Goal: Complete Application Form: Complete application form

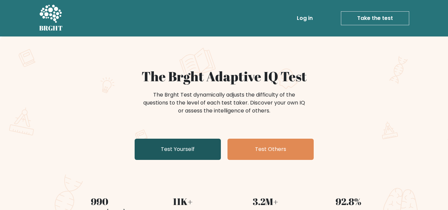
click at [180, 149] on link "Test Yourself" at bounding box center [178, 149] width 86 height 21
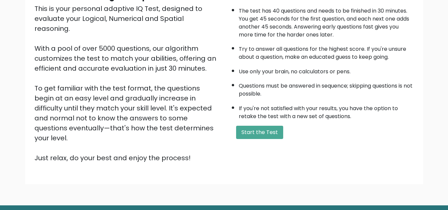
scroll to position [94, 0]
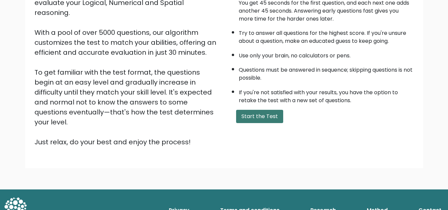
click at [263, 115] on button "Start the Test" at bounding box center [259, 116] width 47 height 13
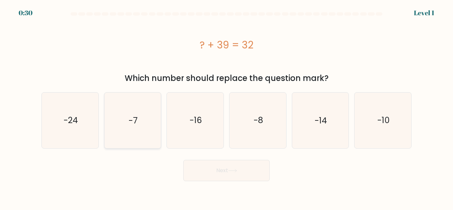
click at [139, 131] on icon "-7" at bounding box center [132, 120] width 55 height 55
click at [227, 107] on input "b. -7" at bounding box center [227, 106] width 0 height 2
radio input "true"
click at [220, 175] on button "Next" at bounding box center [226, 170] width 86 height 21
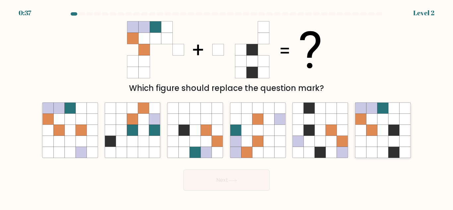
click at [388, 136] on icon at bounding box center [383, 141] width 11 height 11
click at [227, 107] on input "f." at bounding box center [227, 106] width 0 height 2
radio input "true"
click at [212, 185] on button "Next" at bounding box center [226, 180] width 86 height 21
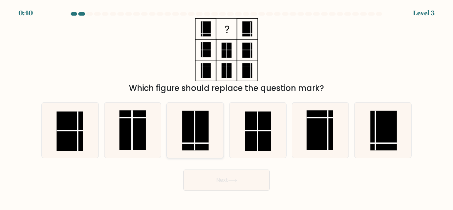
click at [196, 139] on rect at bounding box center [195, 131] width 27 height 40
click at [227, 107] on input "c." at bounding box center [227, 106] width 0 height 2
radio input "true"
click at [225, 192] on body "0:38 Level 3" at bounding box center [226, 105] width 453 height 210
click at [223, 181] on button "Next" at bounding box center [226, 180] width 86 height 21
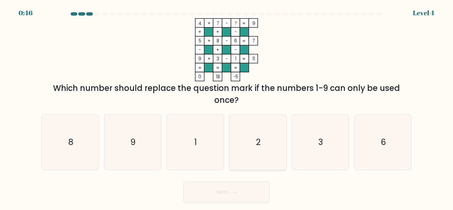
click at [260, 135] on icon "2" at bounding box center [257, 141] width 55 height 55
click at [227, 107] on input "d. 2" at bounding box center [227, 106] width 0 height 2
radio input "true"
click at [247, 191] on button "Next" at bounding box center [226, 191] width 86 height 21
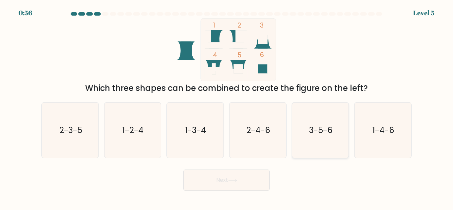
click at [321, 138] on icon "3-5-6" at bounding box center [320, 130] width 55 height 55
click at [227, 107] on input "e. 3-5-6" at bounding box center [227, 106] width 0 height 2
radio input "true"
click at [232, 176] on button "Next" at bounding box center [226, 180] width 86 height 21
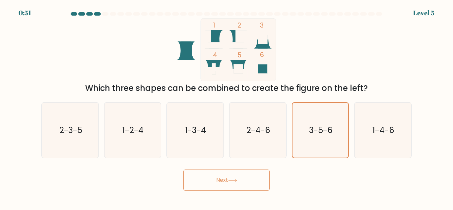
click at [232, 176] on button "Next" at bounding box center [226, 180] width 86 height 21
click at [239, 189] on button "Next" at bounding box center [226, 180] width 86 height 21
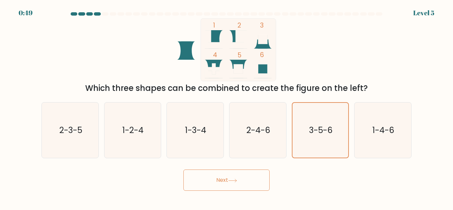
click at [239, 189] on button "Next" at bounding box center [226, 180] width 86 height 21
click at [309, 143] on icon "3-5-6" at bounding box center [320, 130] width 55 height 55
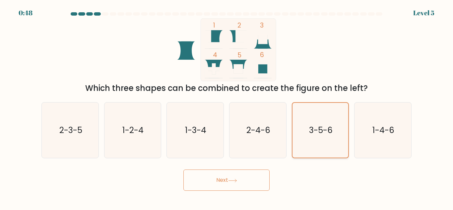
click at [227, 107] on input "e. 3-5-6" at bounding box center [227, 106] width 0 height 2
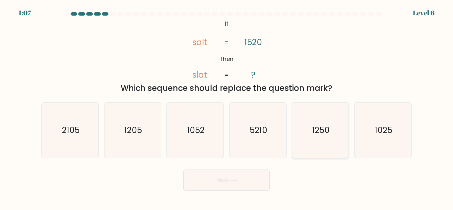
click at [312, 140] on icon "1250" at bounding box center [320, 130] width 55 height 55
click at [227, 107] on input "e. 1250" at bounding box center [227, 106] width 0 height 2
radio input "true"
click at [231, 184] on button "Next" at bounding box center [226, 180] width 86 height 21
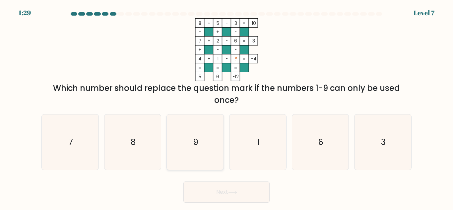
click at [197, 147] on text "9" at bounding box center [195, 142] width 5 height 12
click at [227, 107] on input "c. 9" at bounding box center [227, 106] width 0 height 2
radio input "true"
click at [219, 197] on button "Next" at bounding box center [226, 191] width 86 height 21
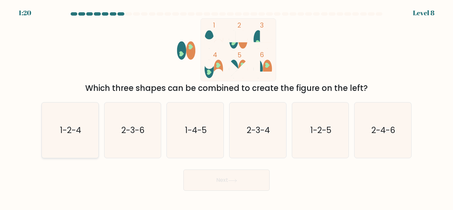
click at [71, 131] on text "1-2-4" at bounding box center [70, 130] width 21 height 12
click at [227, 107] on input "a. 1-2-4" at bounding box center [227, 106] width 0 height 2
radio input "true"
click at [228, 176] on button "Next" at bounding box center [226, 180] width 86 height 21
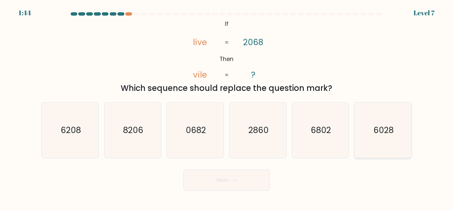
click at [365, 131] on icon "6028" at bounding box center [382, 130] width 55 height 55
click at [227, 107] on input "f. 6028" at bounding box center [227, 106] width 0 height 2
radio input "true"
click at [232, 173] on button "Next" at bounding box center [226, 180] width 86 height 21
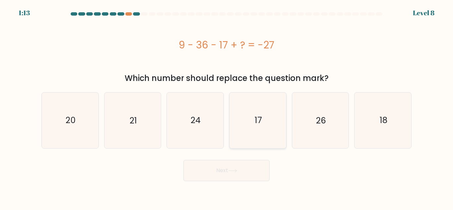
click at [278, 123] on icon "17" at bounding box center [257, 120] width 55 height 55
click at [227, 107] on input "d. 17" at bounding box center [227, 106] width 0 height 2
radio input "true"
click at [247, 178] on button "Next" at bounding box center [226, 170] width 86 height 21
click at [231, 172] on icon at bounding box center [232, 171] width 9 height 4
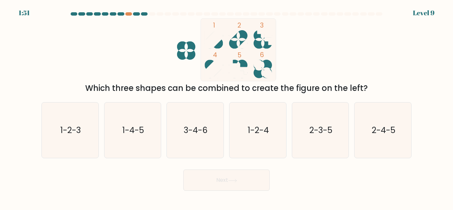
drag, startPoint x: 231, startPoint y: 172, endPoint x: 326, endPoint y: 178, distance: 95.8
click at [326, 178] on div "Next" at bounding box center [226, 178] width 378 height 25
click at [259, 139] on icon "1-2-4" at bounding box center [257, 130] width 55 height 55
click at [227, 107] on input "d. 1-2-4" at bounding box center [227, 106] width 0 height 2
radio input "true"
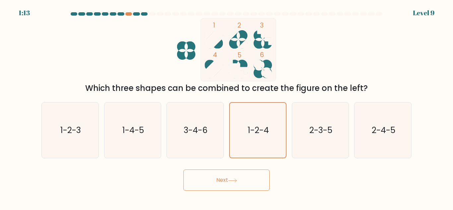
click at [241, 179] on button "Next" at bounding box center [226, 180] width 86 height 21
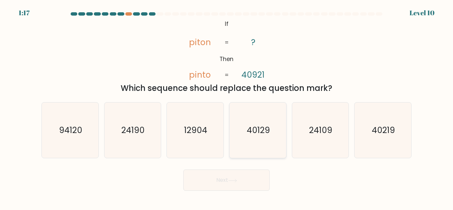
click at [260, 135] on text "40129" at bounding box center [258, 130] width 23 height 12
click at [227, 107] on input "d. 40129" at bounding box center [227, 106] width 0 height 2
radio input "true"
click at [386, 136] on text "40219" at bounding box center [383, 130] width 23 height 12
click at [227, 107] on input "f. 40219" at bounding box center [227, 106] width 0 height 2
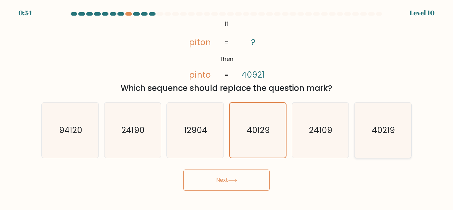
radio input "true"
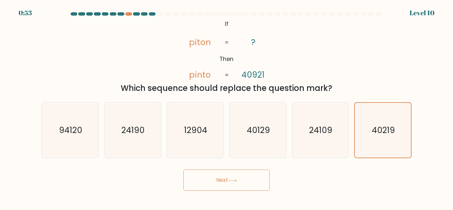
click at [241, 191] on body "0:53 Level 10 ?" at bounding box center [226, 105] width 453 height 210
click at [233, 178] on button "Next" at bounding box center [226, 180] width 86 height 21
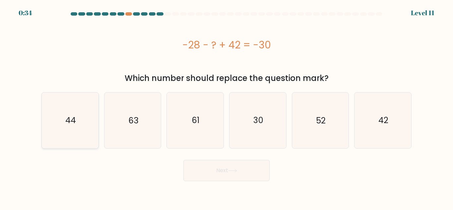
click at [78, 122] on icon "44" at bounding box center [69, 120] width 55 height 55
click at [227, 107] on input "a. 44" at bounding box center [227, 106] width 0 height 2
radio input "true"
click at [242, 171] on button "Next" at bounding box center [226, 170] width 86 height 21
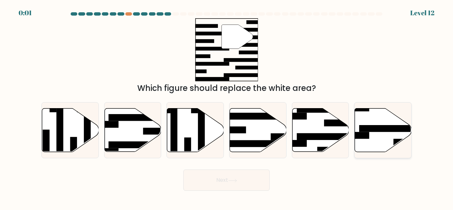
click at [382, 135] on icon at bounding box center [383, 130] width 57 height 43
click at [227, 107] on input "f." at bounding box center [227, 106] width 0 height 2
radio input "true"
click at [228, 185] on button "Next" at bounding box center [226, 180] width 86 height 21
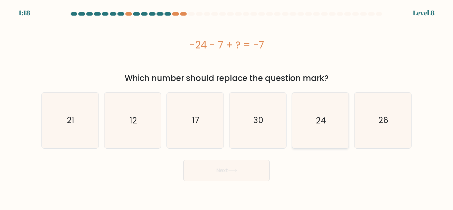
click at [319, 121] on text "24" at bounding box center [321, 120] width 10 height 12
click at [227, 107] on input "e. 24" at bounding box center [227, 106] width 0 height 2
radio input "true"
click at [233, 176] on button "Next" at bounding box center [226, 170] width 86 height 21
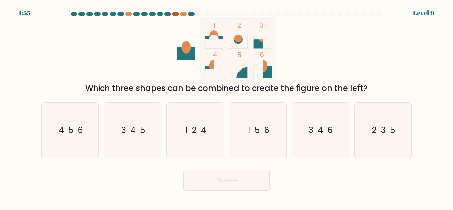
click at [177, 14] on div at bounding box center [175, 13] width 7 height 3
click at [329, 141] on icon "3-4-6" at bounding box center [320, 130] width 55 height 55
click at [227, 107] on input "e. 3-4-6" at bounding box center [227, 106] width 0 height 2
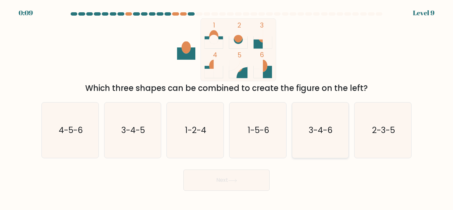
radio input "true"
click at [220, 180] on button "Next" at bounding box center [226, 180] width 86 height 21
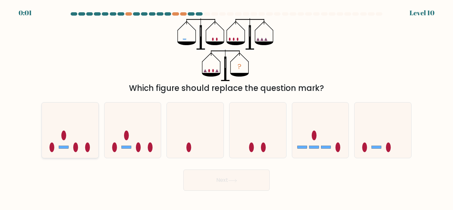
click at [72, 144] on icon at bounding box center [70, 130] width 57 height 47
click at [227, 107] on input "a." at bounding box center [227, 106] width 0 height 2
radio input "true"
click at [229, 183] on button "Next" at bounding box center [226, 180] width 86 height 21
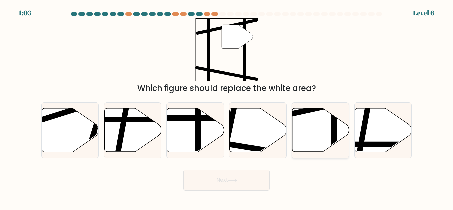
click at [321, 136] on icon at bounding box center [320, 130] width 57 height 43
click at [227, 107] on input "e." at bounding box center [227, 106] width 0 height 2
radio input "true"
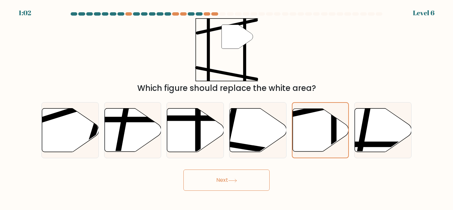
click at [246, 177] on button "Next" at bounding box center [226, 180] width 86 height 21
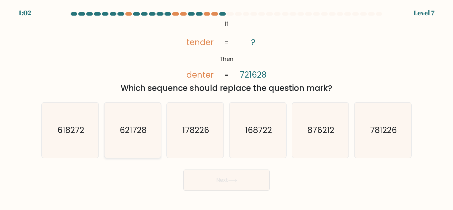
click at [132, 134] on text "621728" at bounding box center [133, 130] width 27 height 12
click at [227, 107] on input "b. 621728" at bounding box center [227, 106] width 0 height 2
radio input "true"
click at [227, 174] on button "Next" at bounding box center [226, 180] width 86 height 21
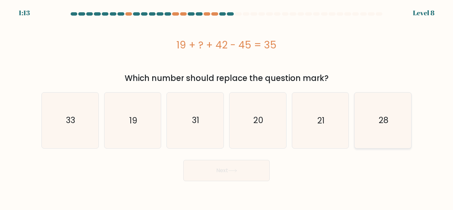
click at [407, 117] on icon "28" at bounding box center [382, 120] width 55 height 55
click at [227, 107] on input "f. 28" at bounding box center [227, 106] width 0 height 2
radio input "true"
click at [234, 171] on icon at bounding box center [233, 170] width 8 height 3
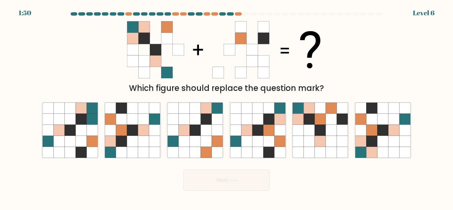
click at [230, 13] on div at bounding box center [230, 13] width 7 height 3
click at [241, 15] on div at bounding box center [238, 13] width 7 height 3
click at [381, 136] on icon at bounding box center [383, 141] width 11 height 11
click at [227, 107] on input "f." at bounding box center [227, 106] width 0 height 2
radio input "true"
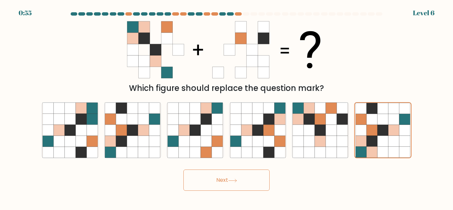
click at [224, 184] on button "Next" at bounding box center [226, 180] width 86 height 21
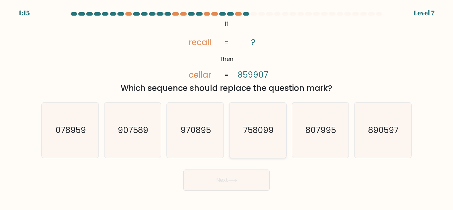
click at [256, 147] on icon "758099" at bounding box center [257, 130] width 55 height 55
click at [227, 107] on input "d. 758099" at bounding box center [227, 106] width 0 height 2
radio input "true"
click at [241, 180] on button "Next" at bounding box center [226, 180] width 86 height 21
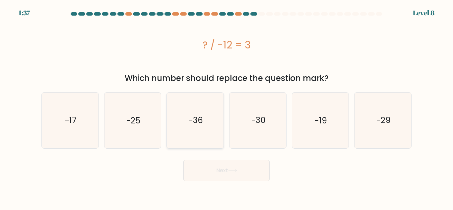
click at [198, 125] on text "-36" at bounding box center [196, 120] width 14 height 12
click at [227, 107] on input "c. -36" at bounding box center [227, 106] width 0 height 2
radio input "true"
click at [221, 171] on button "Next" at bounding box center [226, 170] width 86 height 21
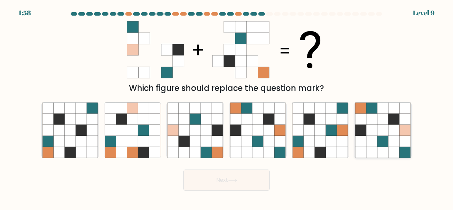
click at [383, 145] on icon at bounding box center [383, 141] width 11 height 11
click at [227, 107] on input "f." at bounding box center [227, 106] width 0 height 2
radio input "true"
click at [248, 177] on button "Next" at bounding box center [226, 180] width 86 height 21
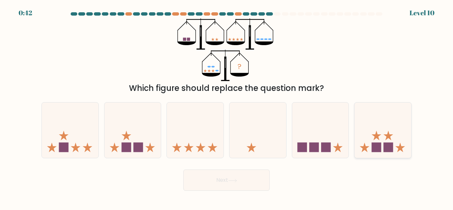
click at [387, 139] on icon at bounding box center [389, 136] width 10 height 10
click at [227, 107] on input "f." at bounding box center [227, 106] width 0 height 2
radio input "true"
click at [229, 183] on button "Next" at bounding box center [226, 180] width 86 height 21
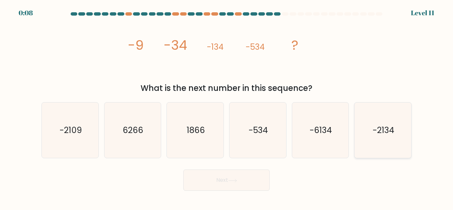
click at [380, 134] on text "-2134" at bounding box center [384, 130] width 22 height 12
click at [227, 107] on input "f. -2134" at bounding box center [227, 106] width 0 height 2
radio input "true"
click at [232, 185] on button "Next" at bounding box center [226, 180] width 86 height 21
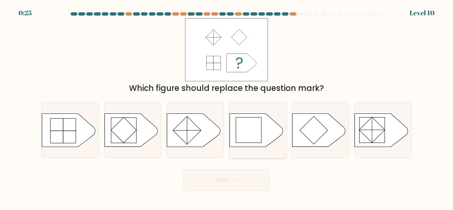
click at [264, 134] on icon at bounding box center [256, 130] width 53 height 33
click at [227, 107] on input "d." at bounding box center [227, 106] width 0 height 2
radio input "true"
click at [242, 181] on button "Next" at bounding box center [226, 180] width 86 height 21
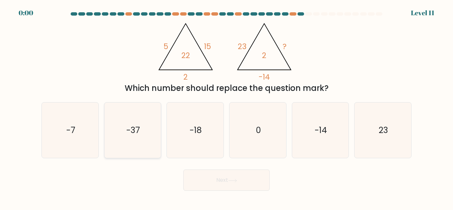
click at [137, 134] on text "-37" at bounding box center [133, 130] width 14 height 12
click at [227, 107] on input "b. -37" at bounding box center [227, 106] width 0 height 2
radio input "true"
click at [238, 184] on div "Next" at bounding box center [226, 178] width 378 height 25
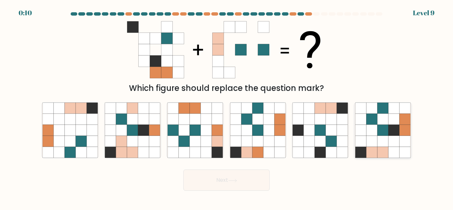
click at [394, 131] on icon at bounding box center [394, 130] width 11 height 11
click at [227, 107] on input "f." at bounding box center [227, 106] width 0 height 2
radio input "true"
click at [232, 176] on button "Next" at bounding box center [226, 180] width 86 height 21
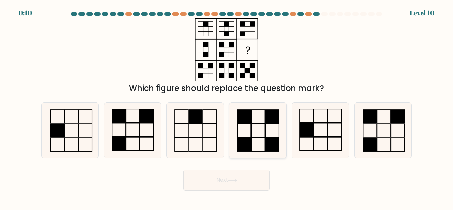
click at [261, 143] on icon at bounding box center [257, 130] width 55 height 55
click at [227, 107] on input "d." at bounding box center [227, 106] width 0 height 2
radio input "true"
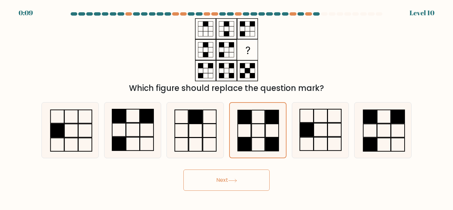
click at [240, 182] on button "Next" at bounding box center [226, 180] width 86 height 21
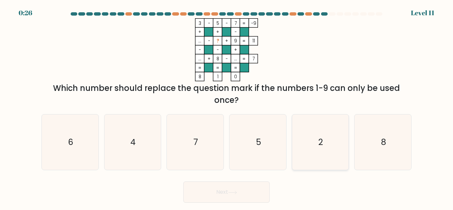
click at [325, 141] on icon "2" at bounding box center [320, 141] width 55 height 55
click at [227, 107] on input "e. 2" at bounding box center [227, 106] width 0 height 2
radio input "true"
click at [240, 195] on button "Next" at bounding box center [226, 191] width 86 height 21
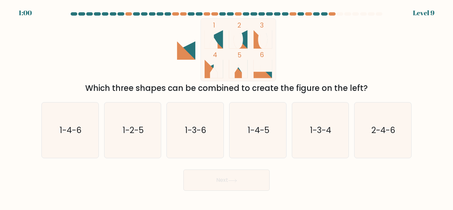
click at [326, 13] on div at bounding box center [324, 13] width 7 height 3
click at [264, 137] on icon "1-4-5" at bounding box center [257, 130] width 55 height 55
click at [227, 107] on input "d. 1-4-5" at bounding box center [227, 106] width 0 height 2
radio input "true"
click at [246, 177] on button "Next" at bounding box center [226, 180] width 86 height 21
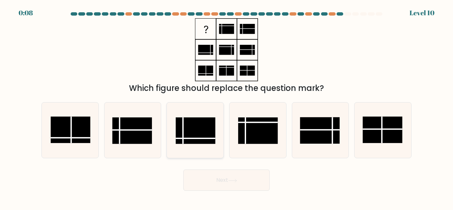
click at [193, 128] on rect at bounding box center [196, 130] width 40 height 27
click at [227, 107] on input "c." at bounding box center [227, 106] width 0 height 2
radio input "true"
click at [231, 182] on button "Next" at bounding box center [226, 180] width 86 height 21
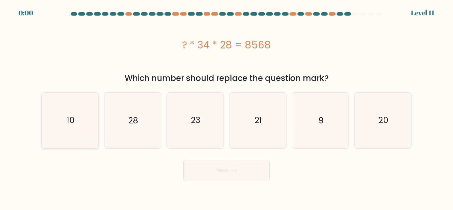
click at [73, 142] on icon "10" at bounding box center [69, 120] width 55 height 55
click at [227, 107] on input "a. 10" at bounding box center [227, 106] width 0 height 2
radio input "true"
click at [214, 163] on div "Next" at bounding box center [226, 169] width 378 height 25
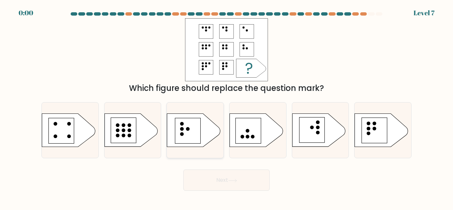
click at [207, 134] on icon at bounding box center [193, 130] width 53 height 33
click at [227, 107] on input "c." at bounding box center [227, 106] width 0 height 2
radio input "true"
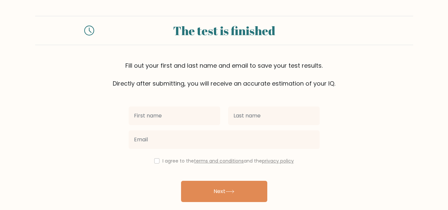
click at [175, 118] on input "text" at bounding box center [175, 116] width 92 height 19
type input "soleh"
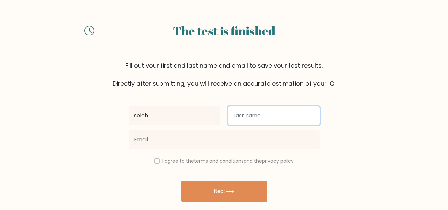
click at [245, 113] on input "text" at bounding box center [274, 116] width 92 height 19
type input "solehj"
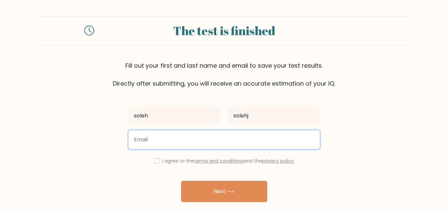
click at [155, 148] on input "email" at bounding box center [224, 139] width 191 height 19
type input "[EMAIL_ADDRESS][DOMAIN_NAME]"
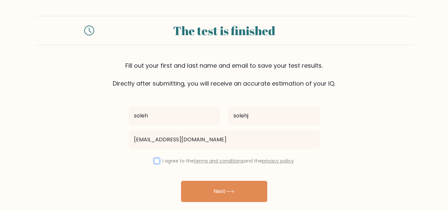
click at [154, 161] on input "checkbox" at bounding box center [156, 160] width 5 height 5
checkbox input "true"
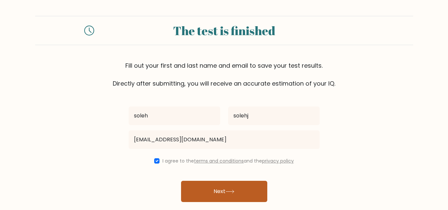
click at [211, 191] on button "Next" at bounding box center [224, 191] width 86 height 21
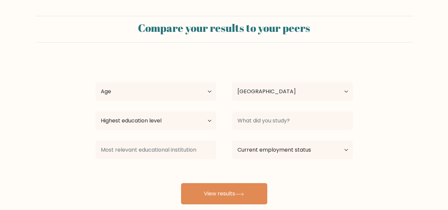
select select "TH"
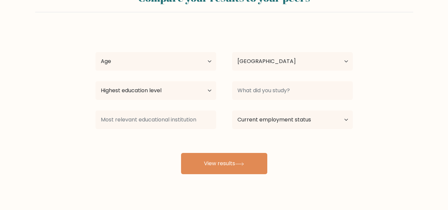
scroll to position [41, 0]
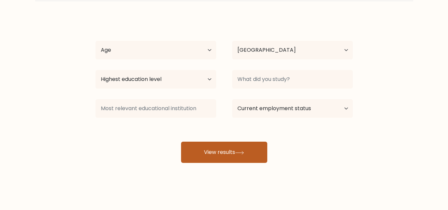
click at [241, 158] on button "View results" at bounding box center [224, 152] width 86 height 21
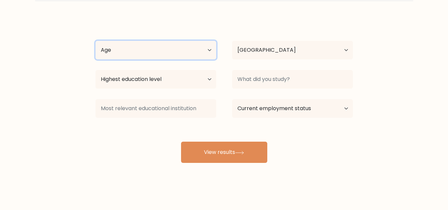
click at [195, 47] on select "Age Under [DEMOGRAPHIC_DATA] [DEMOGRAPHIC_DATA] [DEMOGRAPHIC_DATA] [DEMOGRAPHIC…" at bounding box center [156, 50] width 121 height 19
select select "25_34"
click at [96, 41] on select "Age Under [DEMOGRAPHIC_DATA] [DEMOGRAPHIC_DATA] [DEMOGRAPHIC_DATA] [DEMOGRAPHIC…" at bounding box center [156, 50] width 121 height 19
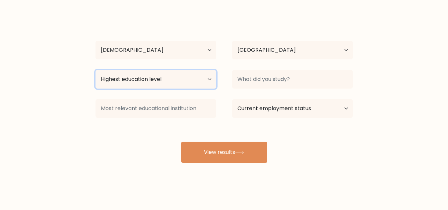
click at [180, 74] on select "Highest education level No schooling Primary Lower Secondary Upper Secondary Oc…" at bounding box center [156, 79] width 121 height 19
select select "masters_degree"
click at [96, 70] on select "Highest education level No schooling Primary Lower Secondary Upper Secondary Oc…" at bounding box center [156, 79] width 121 height 19
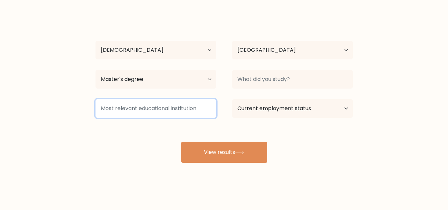
click at [181, 116] on input at bounding box center [156, 108] width 121 height 19
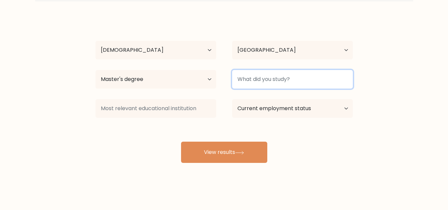
click at [265, 82] on input at bounding box center [292, 79] width 121 height 19
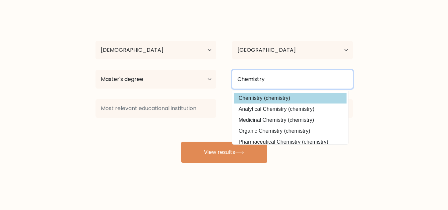
type input "Chemistry"
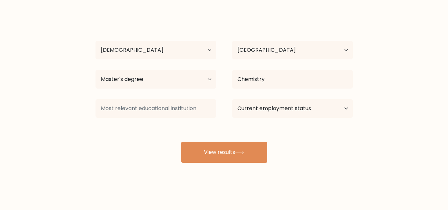
click at [271, 99] on div "soleh solehj Age Under 18 years old 18-24 years old 25-34 years old 35-44 years…" at bounding box center [224, 90] width 265 height 146
click at [273, 108] on select "Current employment status Employed Student Retired Other / prefer not to answer" at bounding box center [292, 108] width 121 height 19
select select "employed"
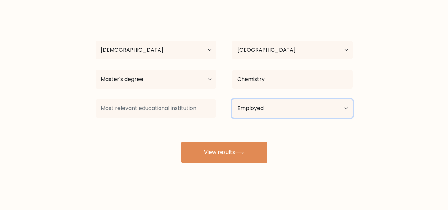
click at [232, 99] on select "Current employment status Employed Student Retired Other / prefer not to answer" at bounding box center [292, 108] width 121 height 19
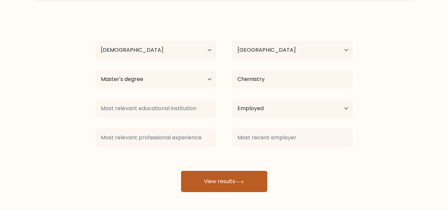
click at [230, 181] on button "View results" at bounding box center [224, 181] width 86 height 21
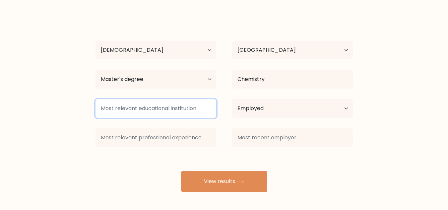
click at [178, 109] on input at bounding box center [156, 108] width 121 height 19
type input "K"
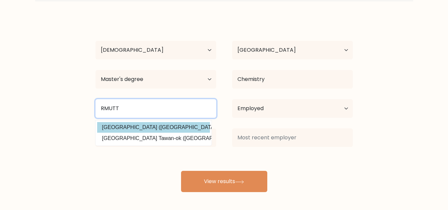
type input "RMUTT"
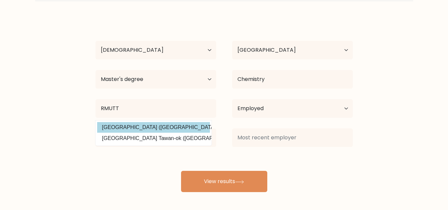
click at [169, 127] on div "soleh solehj Age Under 18 years old 18-24 years old 25-34 years old 35-44 years…" at bounding box center [224, 104] width 265 height 175
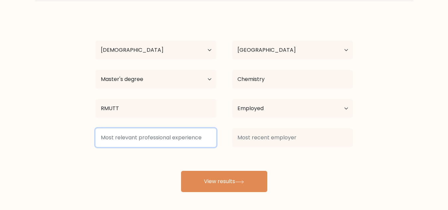
click at [162, 140] on input at bounding box center [156, 137] width 121 height 19
click at [150, 140] on input at bounding box center [156, 137] width 121 height 19
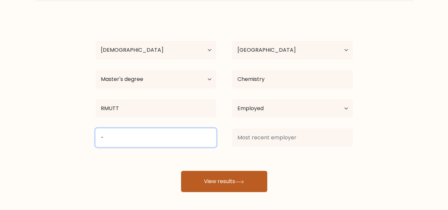
type input "-"
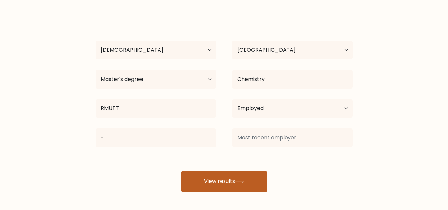
click at [211, 188] on button "View results" at bounding box center [224, 181] width 86 height 21
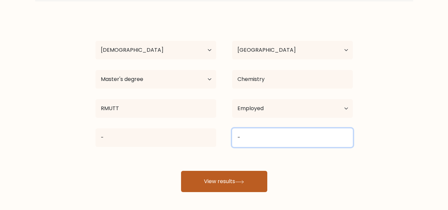
type input "-"
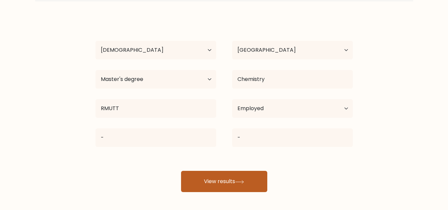
click at [250, 186] on button "View results" at bounding box center [224, 181] width 86 height 21
